Goal: Task Accomplishment & Management: Use online tool/utility

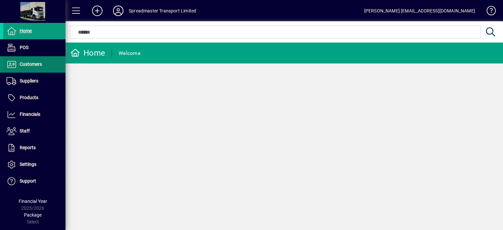
click at [30, 65] on span "Customers" at bounding box center [31, 64] width 22 height 5
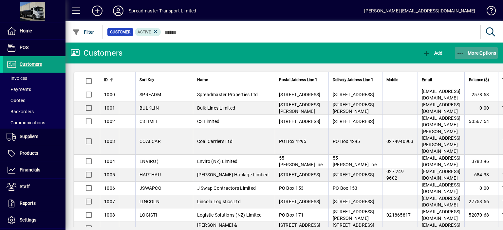
click at [473, 51] on span "More Options" at bounding box center [477, 52] width 40 height 5
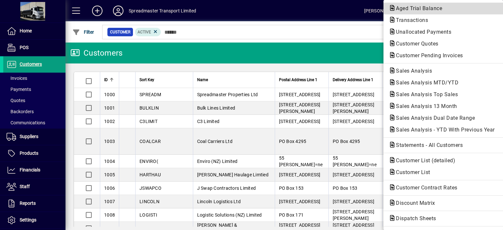
click at [405, 8] on span "Aged Trial Balance" at bounding box center [417, 8] width 57 height 6
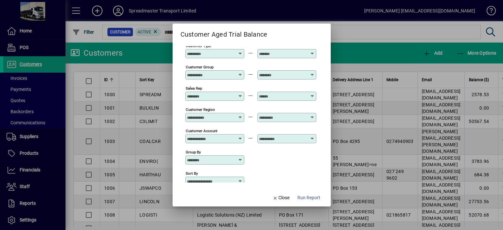
scroll to position [48, 0]
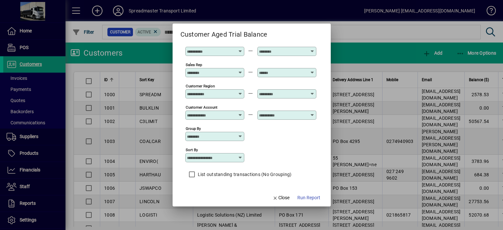
click at [240, 157] on icon at bounding box center [240, 157] width 5 height 5
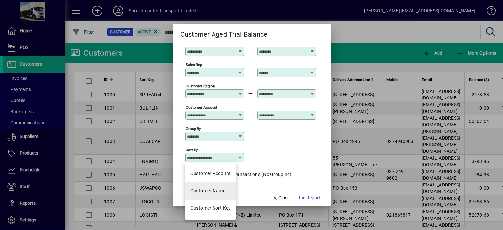
click at [220, 188] on div "Customer Name" at bounding box center [207, 191] width 35 height 7
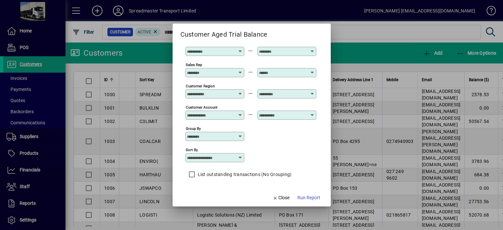
type input "**********"
click at [307, 198] on span "Run Report" at bounding box center [308, 198] width 23 height 7
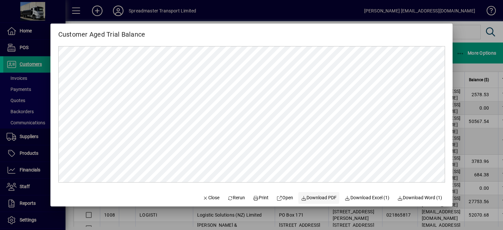
scroll to position [0, 0]
click at [206, 198] on span "Close" at bounding box center [210, 198] width 17 height 7
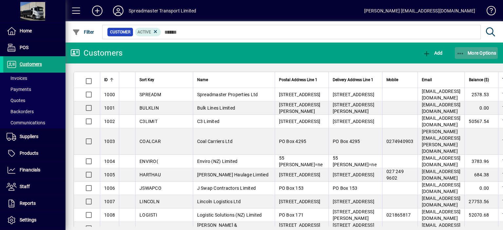
click at [475, 52] on span "More Options" at bounding box center [477, 52] width 40 height 5
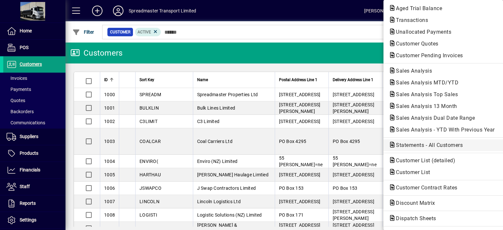
click at [403, 145] on span "Statements - All Customers" at bounding box center [427, 145] width 77 height 6
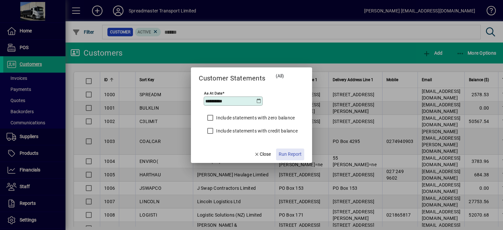
click at [290, 153] on span "Run Report" at bounding box center [290, 154] width 23 height 7
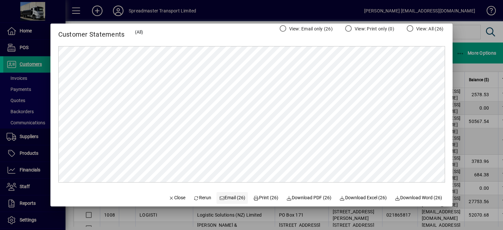
click at [227, 198] on span "Email (26)" at bounding box center [232, 198] width 27 height 7
click at [173, 198] on span "Close" at bounding box center [177, 198] width 17 height 7
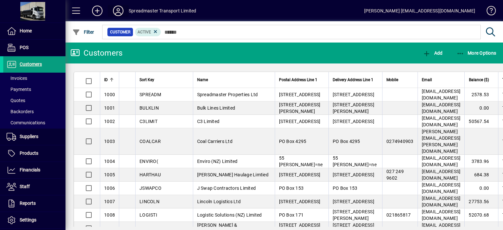
click at [117, 12] on icon at bounding box center [118, 11] width 13 height 10
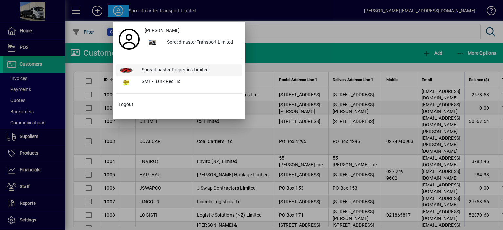
click at [165, 67] on div "Spreadmaster Properties Limited" at bounding box center [189, 71] width 105 height 12
